Goal: Check status: Check status

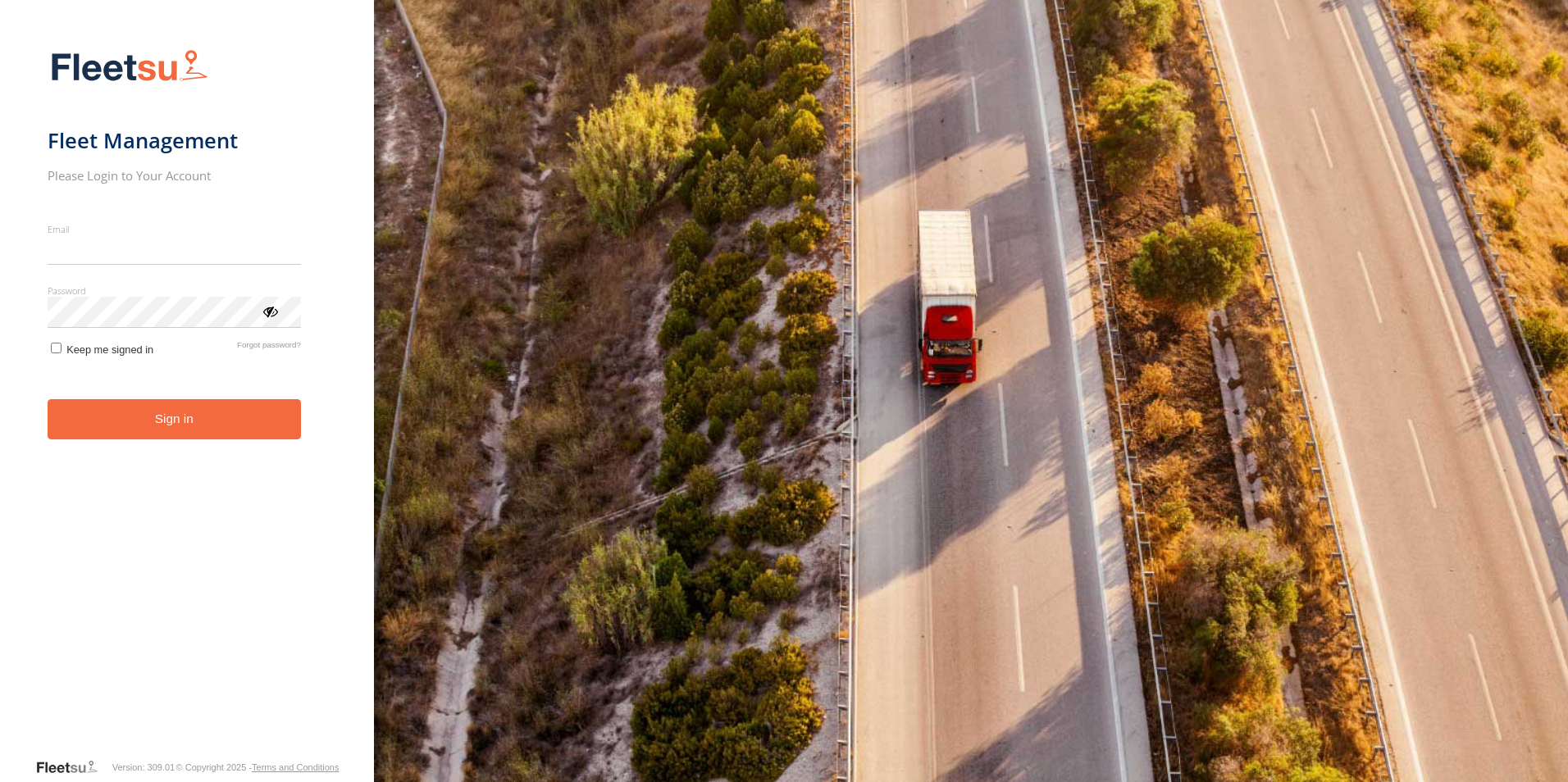
type input "**********"
click at [207, 433] on button "Sign in" at bounding box center [174, 419] width 253 height 41
